Goal: Task Accomplishment & Management: Complete application form

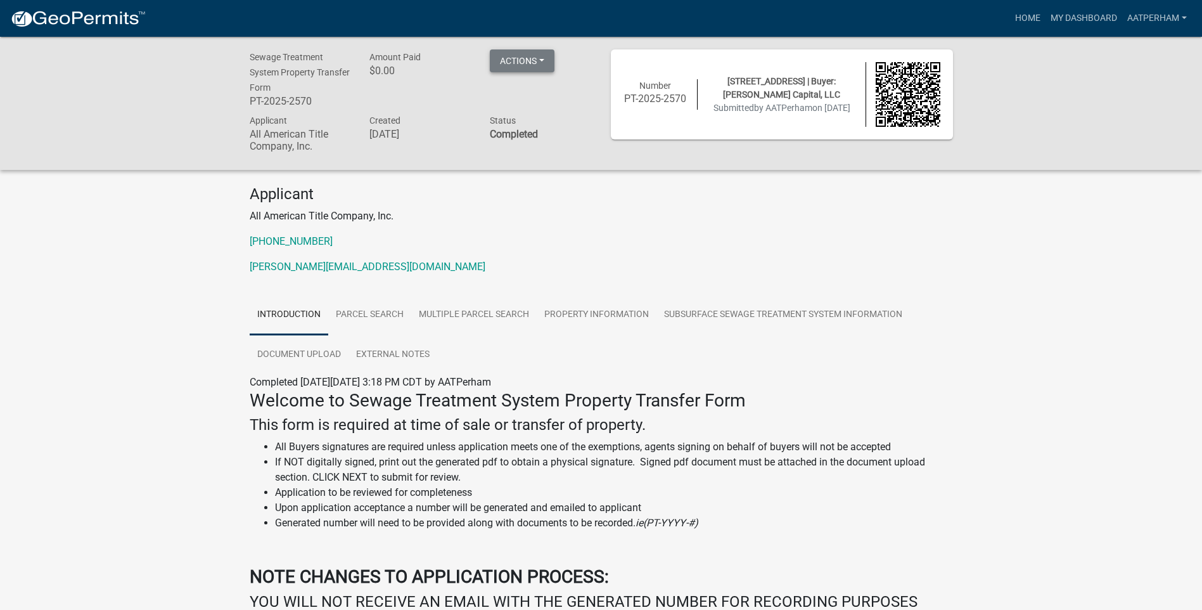
click at [537, 57] on button "Actions" at bounding box center [522, 60] width 65 height 23
click at [568, 99] on link "Printer Friendly" at bounding box center [540, 94] width 101 height 30
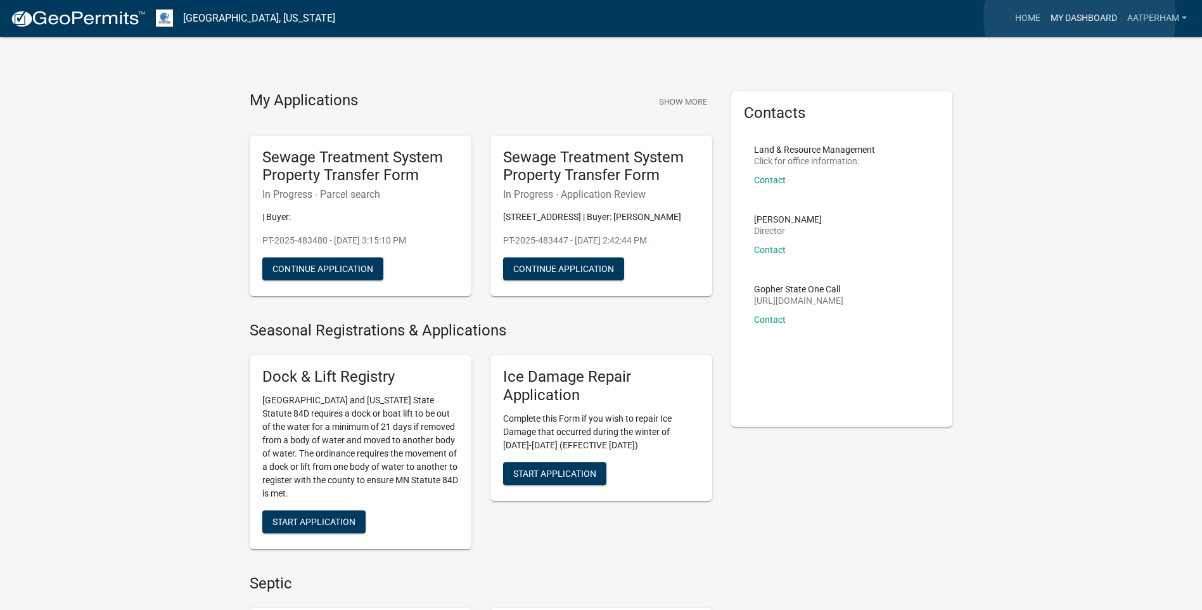
click at [1080, 17] on link "My Dashboard" at bounding box center [1084, 18] width 77 height 24
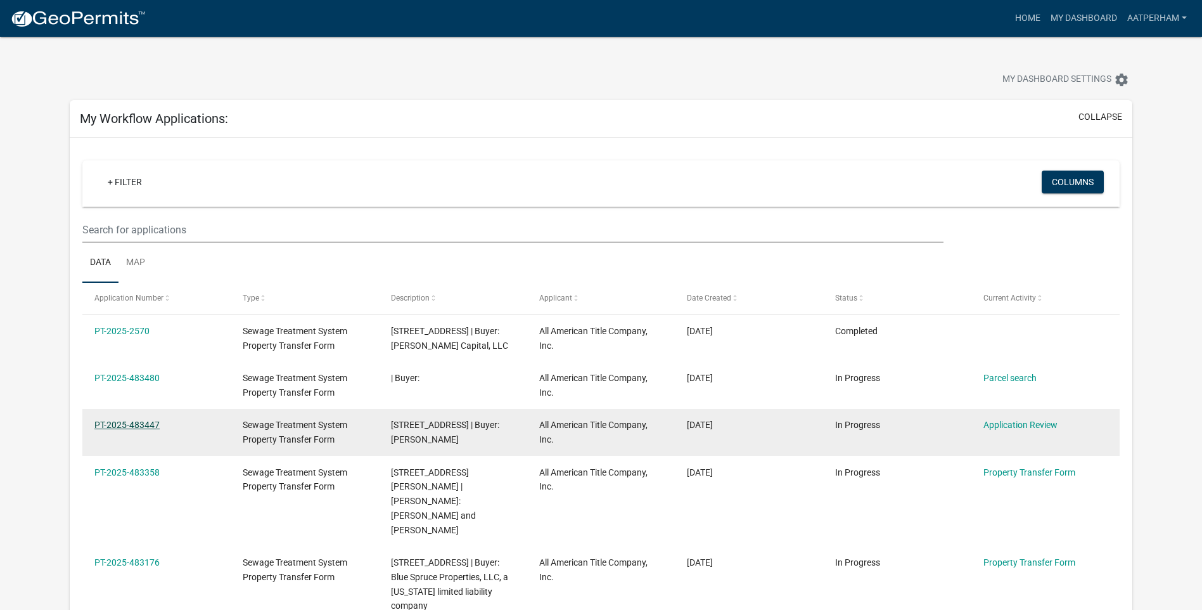
click at [139, 428] on link "PT-2025-483447" at bounding box center [126, 425] width 65 height 10
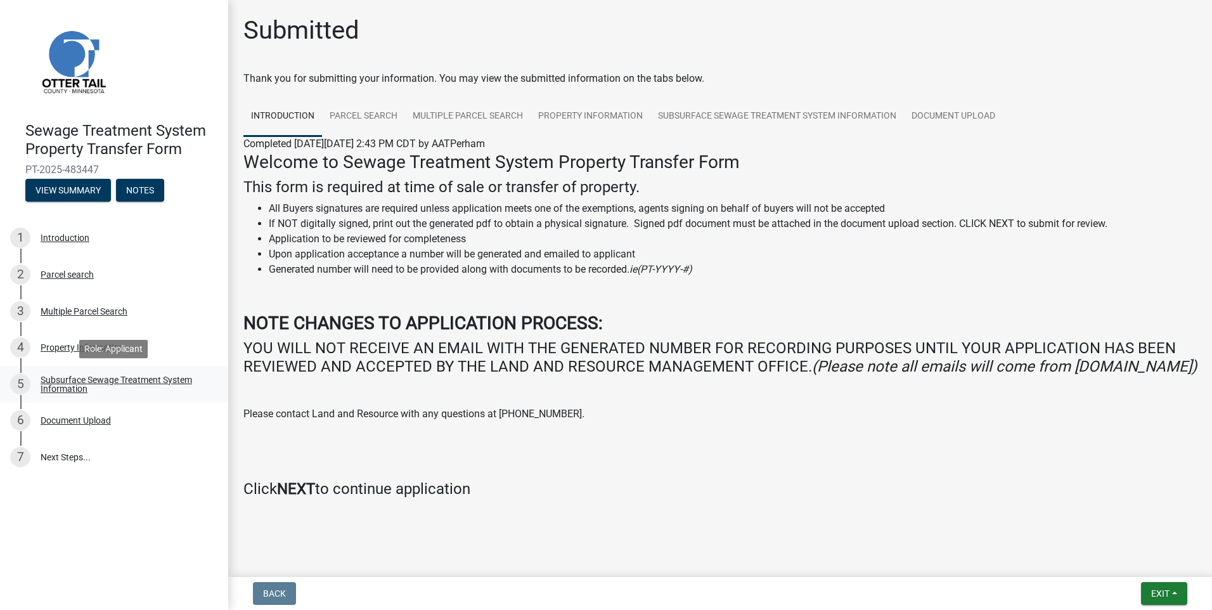
click at [73, 381] on div "Subsurface Sewage Treatment System Information" at bounding box center [124, 384] width 167 height 18
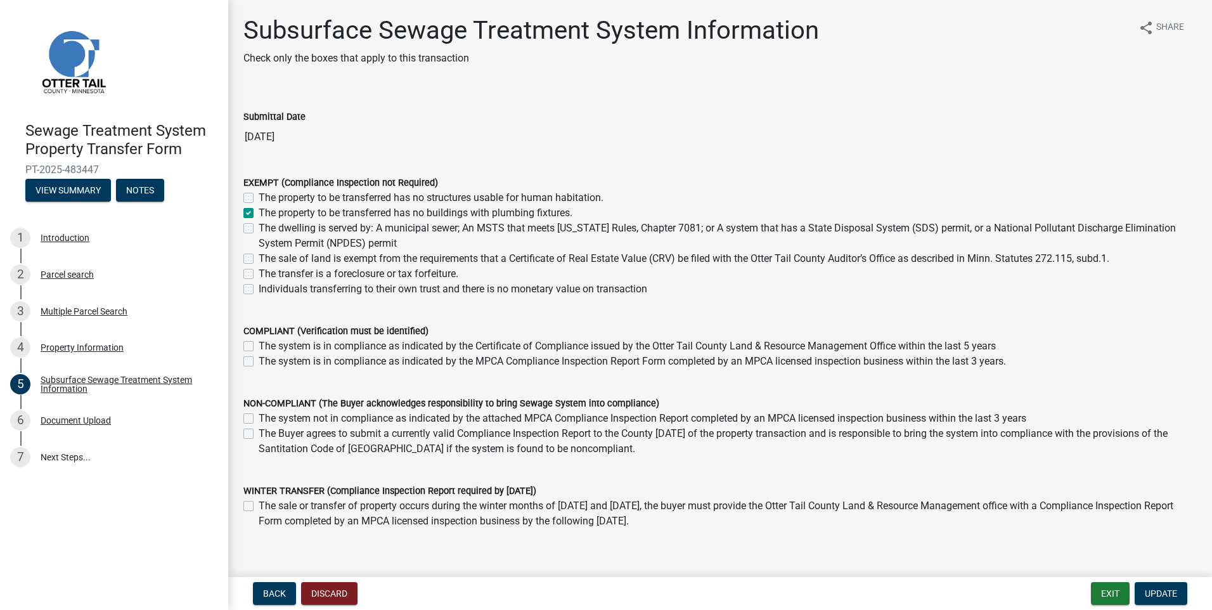
click at [259, 213] on label "The property to be transferred has no buildings with plumbing fixtures." at bounding box center [416, 212] width 314 height 15
click at [259, 213] on input "The property to be transferred has no buildings with plumbing fixtures." at bounding box center [263, 209] width 8 height 8
checkbox input "false"
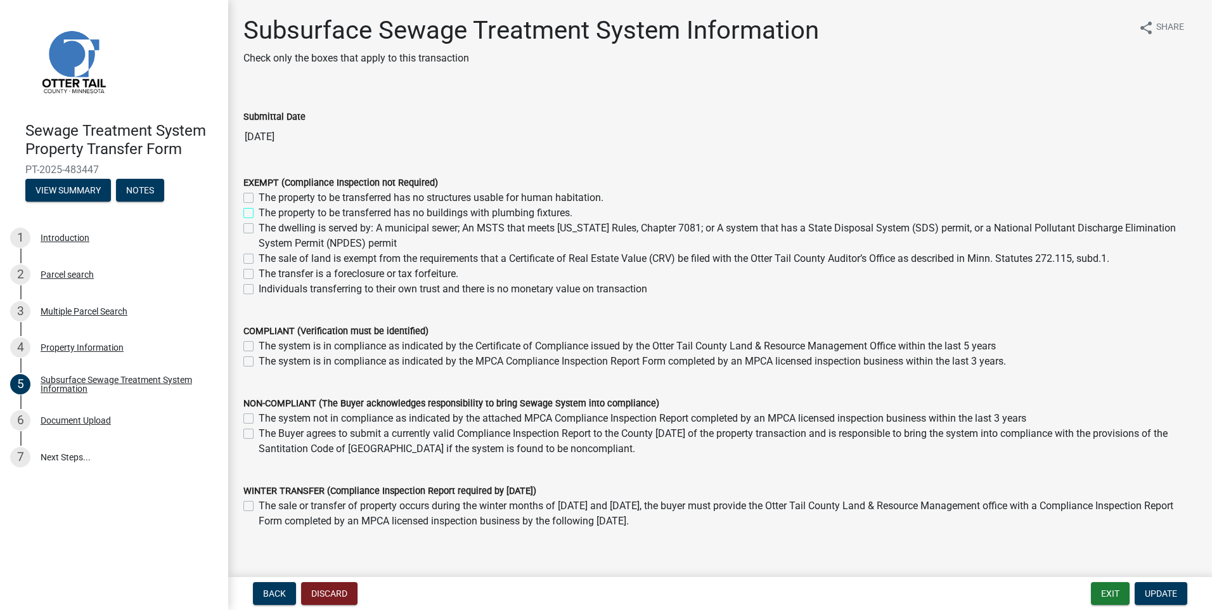
checkbox input "false"
click at [259, 419] on label "The system not in compliance as indicated by the attached MPCA Compliance Inspe…" at bounding box center [642, 418] width 767 height 15
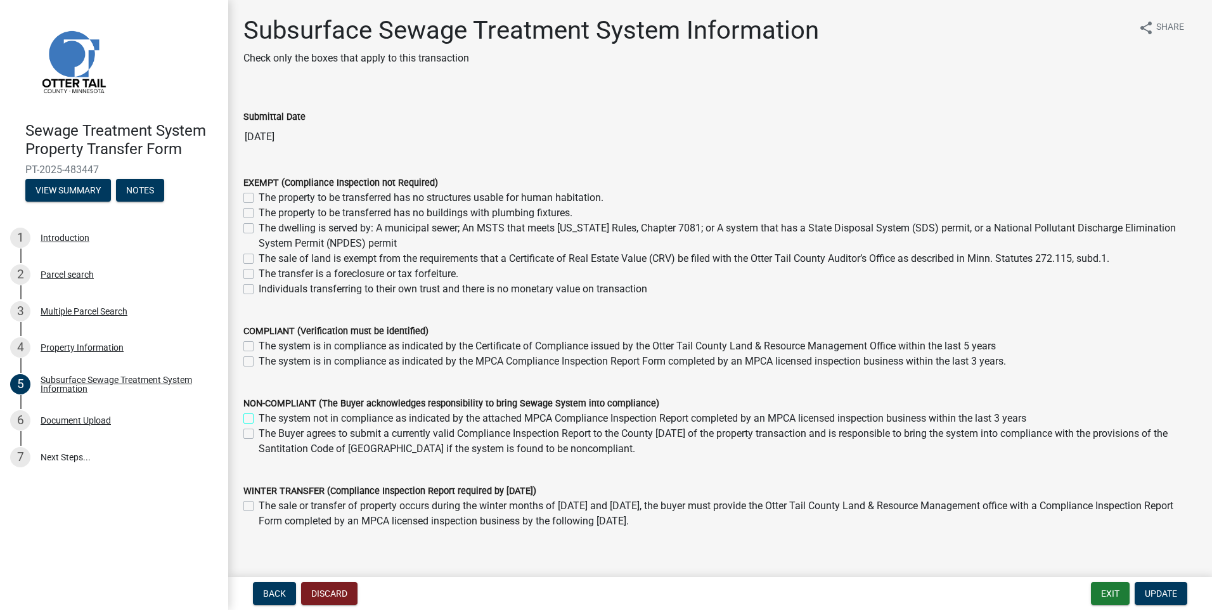
click at [259, 419] on input "The system not in compliance as indicated by the attached MPCA Compliance Inspe…" at bounding box center [263, 415] width 8 height 8
checkbox input "true"
checkbox input "false"
click at [259, 417] on label "The system not in compliance as indicated by the attached MPCA Compliance Inspe…" at bounding box center [642, 418] width 767 height 15
click at [259, 417] on input "The system not in compliance as indicated by the attached MPCA Compliance Inspe…" at bounding box center [263, 415] width 8 height 8
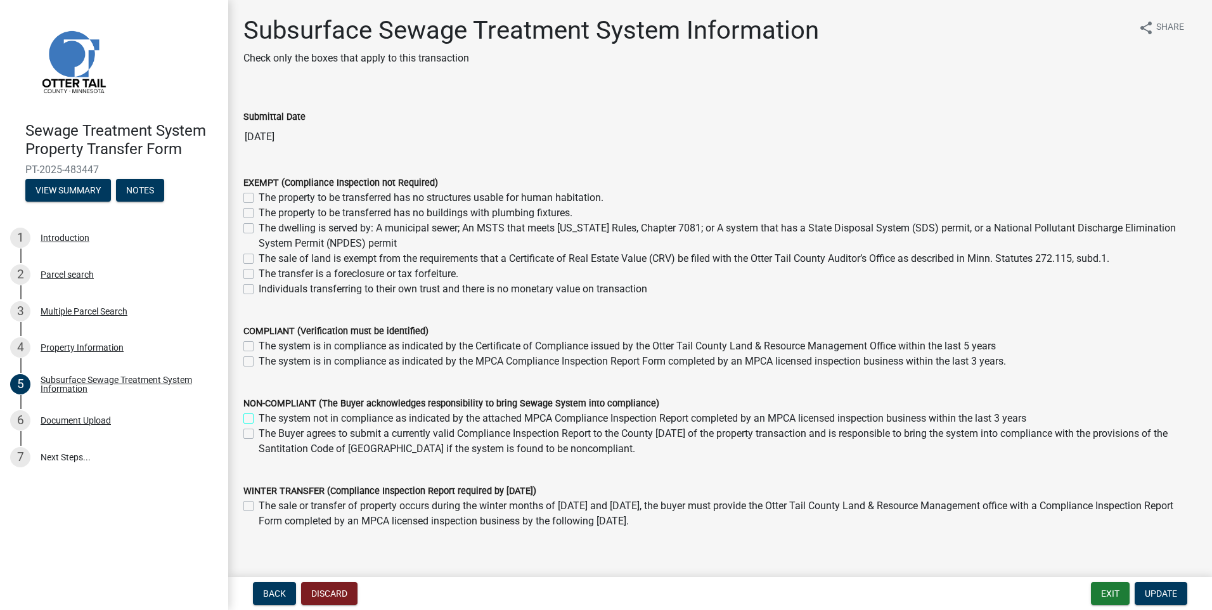
checkbox input "false"
drag, startPoint x: 247, startPoint y: 432, endPoint x: 253, endPoint y: 437, distance: 8.6
click at [259, 431] on label "The Buyer agrees to submit a currently valid Compliance Inspection Report to th…" at bounding box center [728, 441] width 938 height 30
click at [259, 431] on input "The Buyer agrees to submit a currently valid Compliance Inspection Report to th…" at bounding box center [263, 430] width 8 height 8
checkbox input "true"
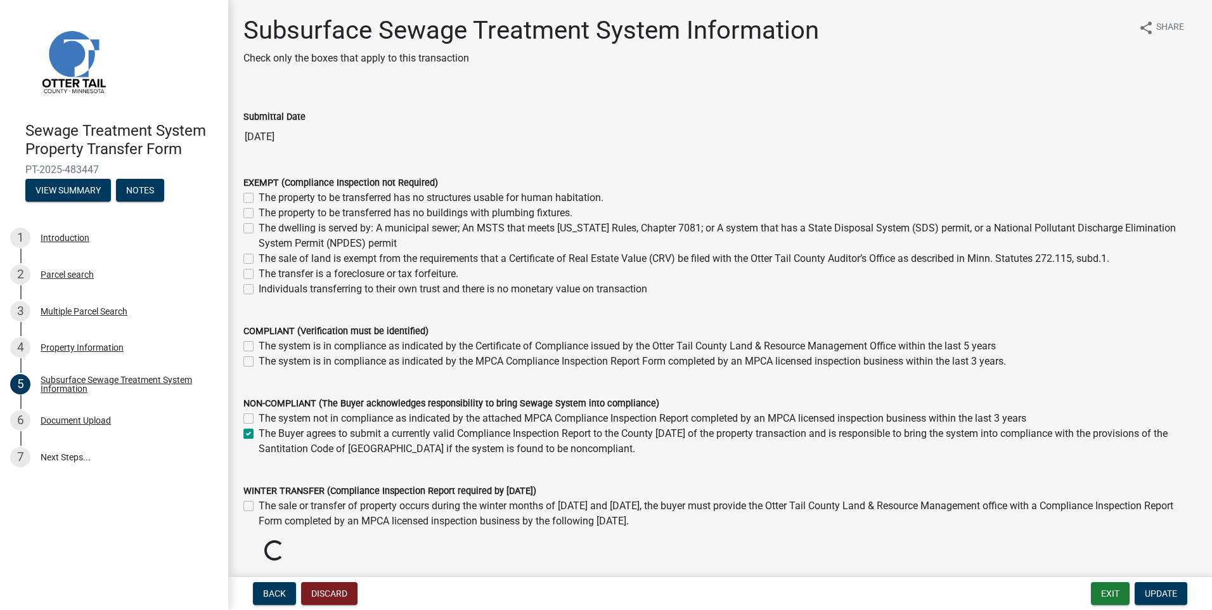
checkbox input "false"
checkbox input "true"
click at [1165, 598] on span "Update" at bounding box center [1161, 593] width 32 height 10
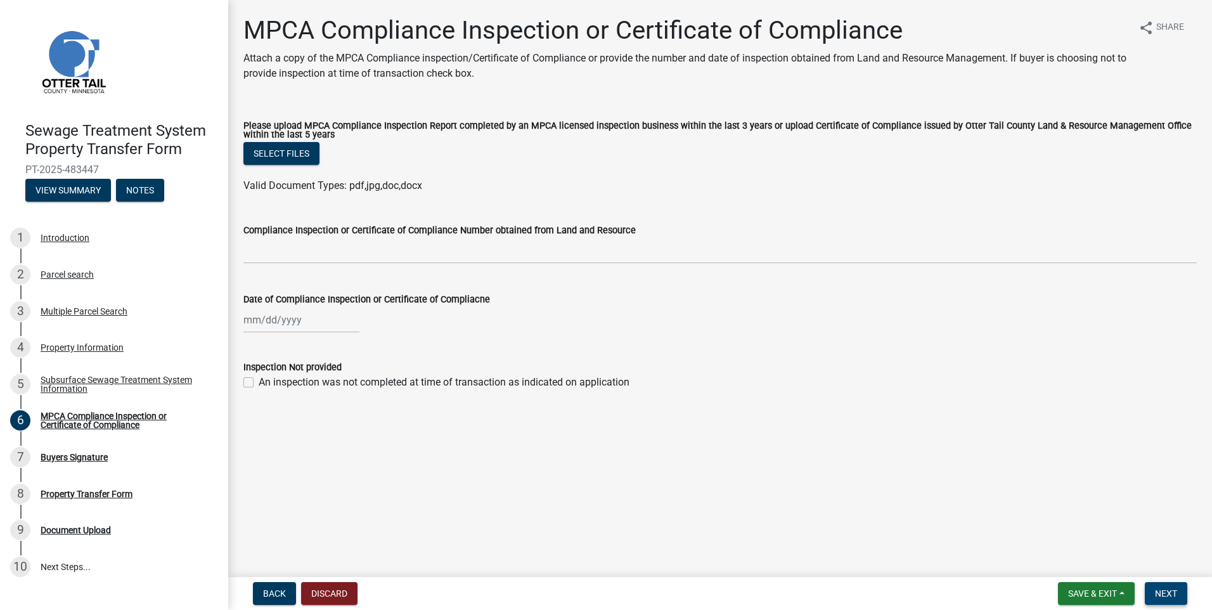
click at [1179, 595] on button "Next" at bounding box center [1166, 593] width 42 height 23
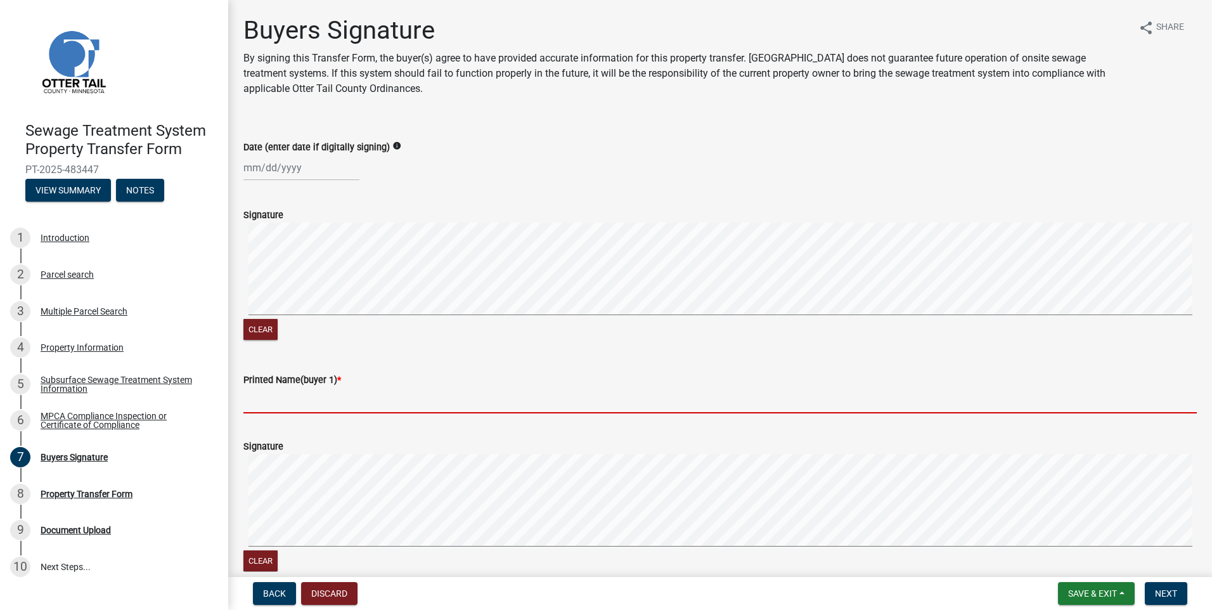
click at [264, 409] on input "Printed Name(buyer 1) *" at bounding box center [719, 400] width 953 height 26
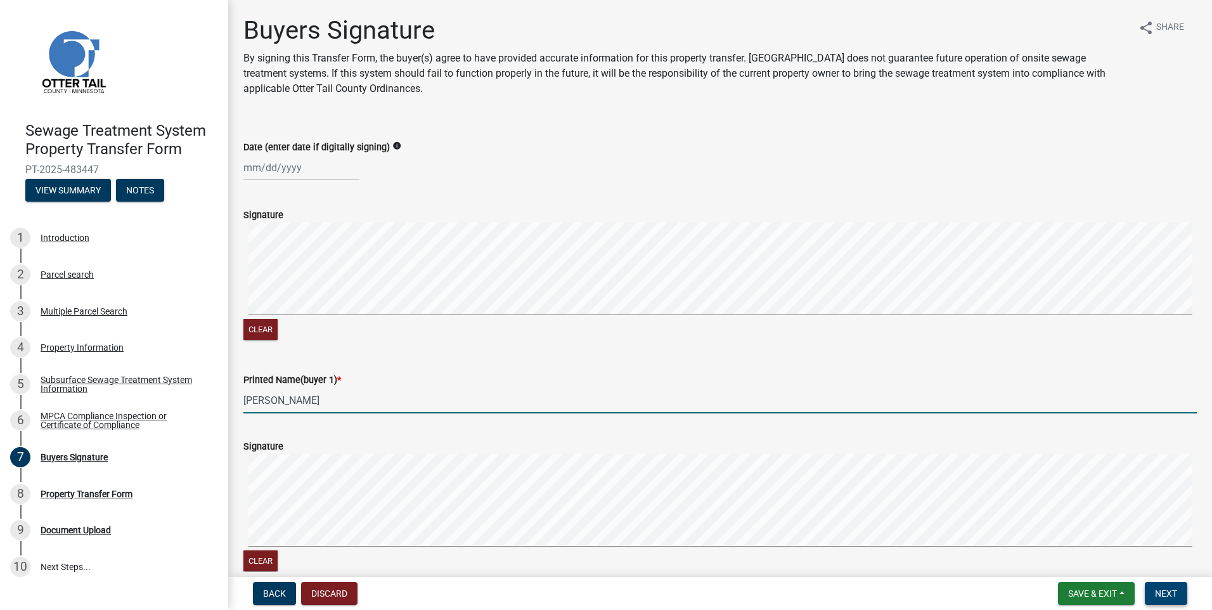
type input "[PERSON_NAME]"
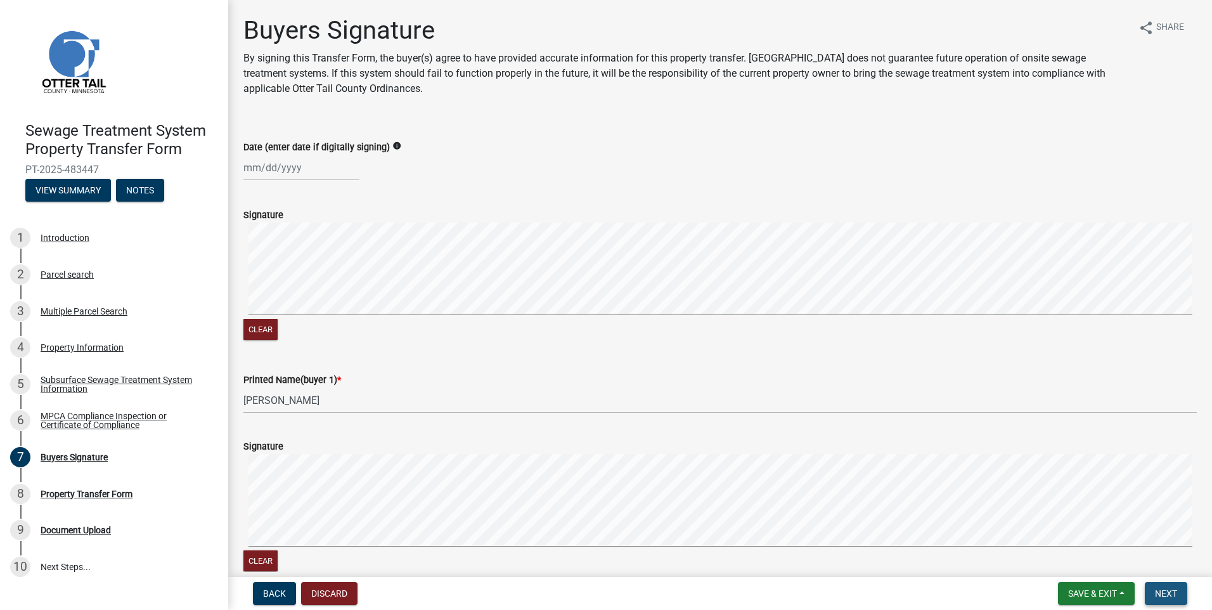
click at [1172, 592] on span "Next" at bounding box center [1166, 593] width 22 height 10
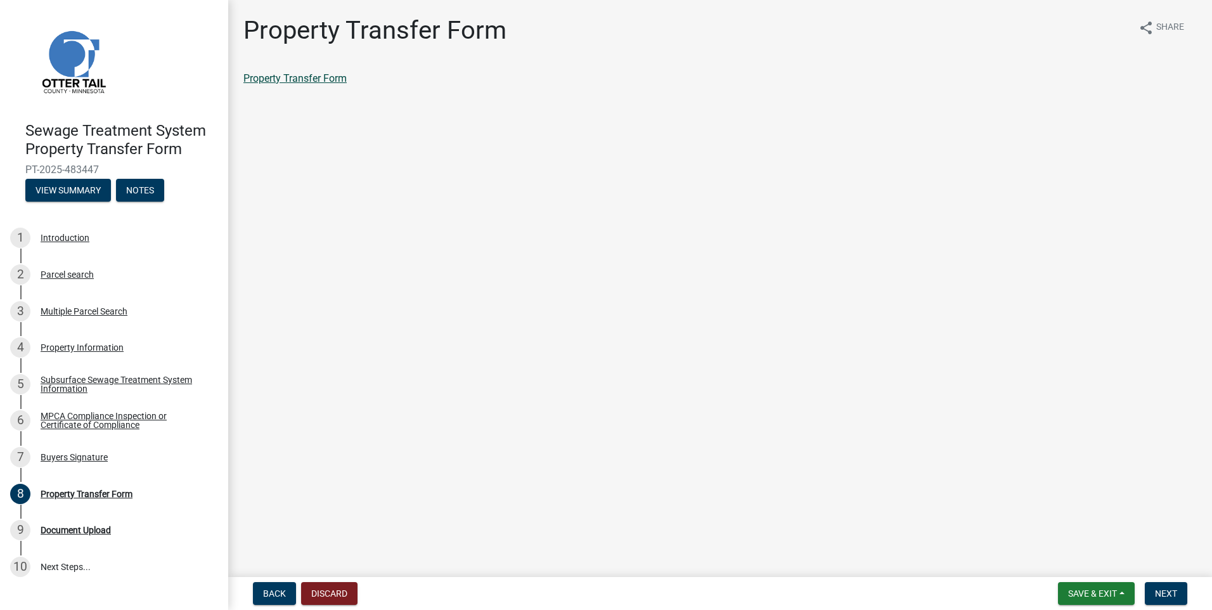
click at [338, 78] on link "Property Transfer Form" at bounding box center [294, 78] width 103 height 12
click at [1105, 598] on span "Save & Exit" at bounding box center [1092, 593] width 49 height 10
click at [1080, 565] on button "Save & Exit" at bounding box center [1083, 560] width 101 height 30
